Goal: Task Accomplishment & Management: Use online tool/utility

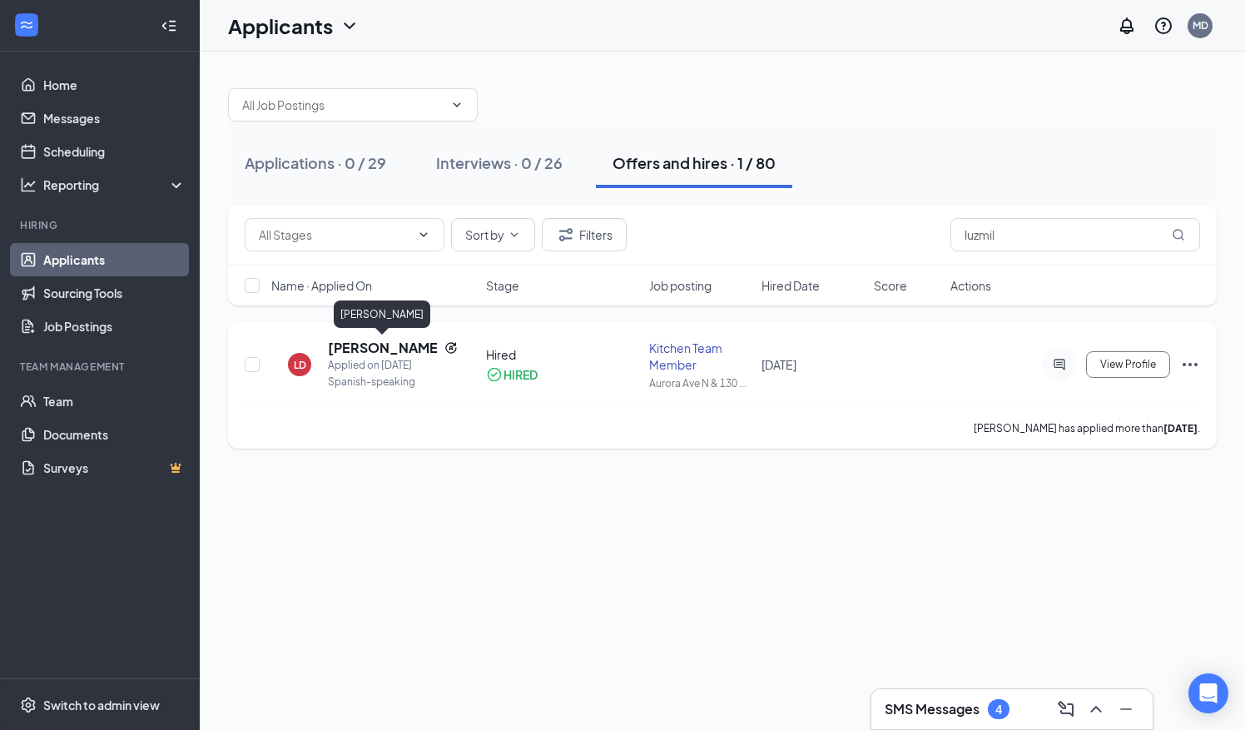
type input "luzmil"
click at [364, 345] on h5 "[PERSON_NAME]" at bounding box center [383, 348] width 110 height 18
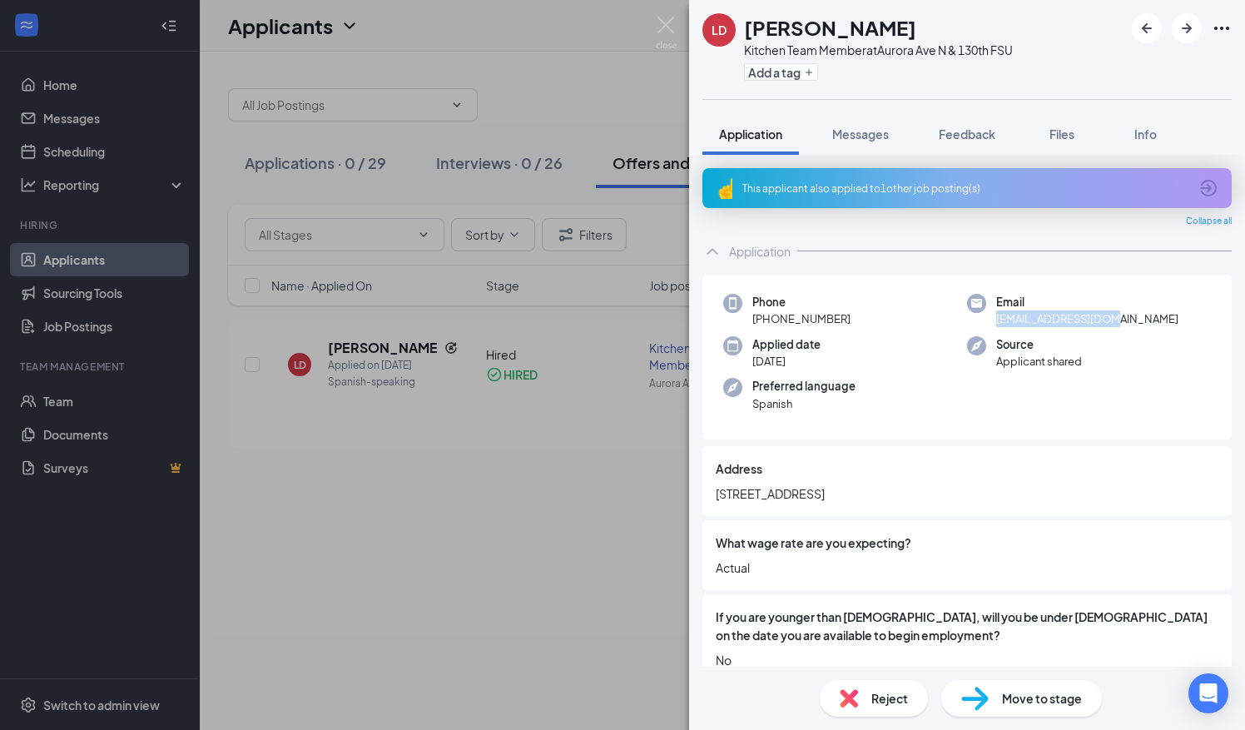
drag, startPoint x: 990, startPoint y: 318, endPoint x: 1116, endPoint y: 315, distance: 126.6
click at [1116, 315] on div "Email [EMAIL_ADDRESS][DOMAIN_NAME]" at bounding box center [1089, 311] width 244 height 34
drag, startPoint x: 1116, startPoint y: 315, endPoint x: 1085, endPoint y: 318, distance: 31.0
copy span "[EMAIL_ADDRESS][DOMAIN_NAME]"
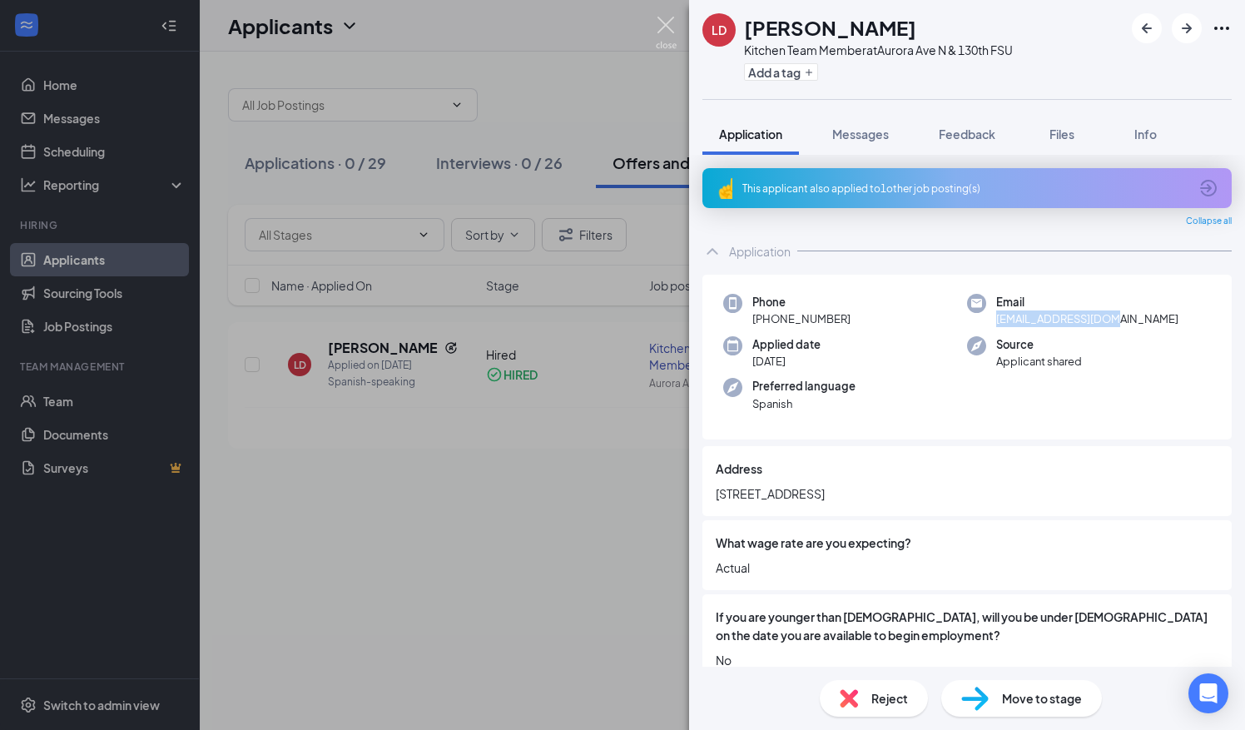
click at [668, 38] on img at bounding box center [666, 33] width 21 height 32
